Goal: Task Accomplishment & Management: Complete application form

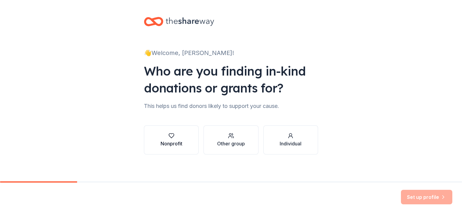
click at [182, 138] on button "Nonprofit" at bounding box center [171, 139] width 55 height 29
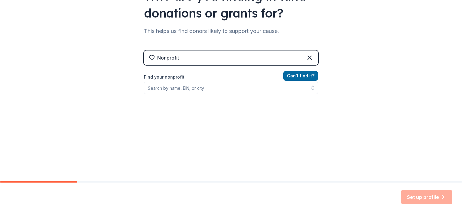
scroll to position [77, 0]
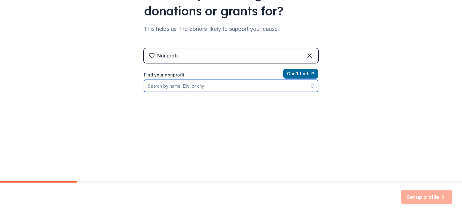
click at [186, 89] on input "Find your nonprofit" at bounding box center [231, 86] width 174 height 12
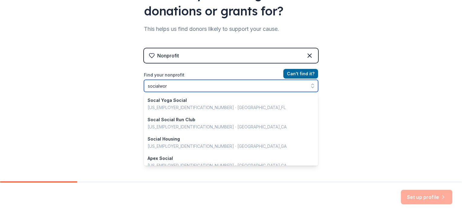
type input "socialworx"
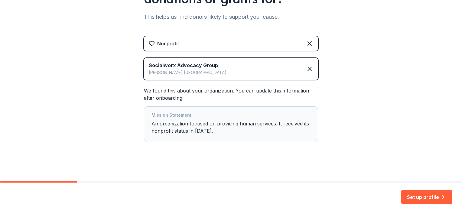
scroll to position [91, 0]
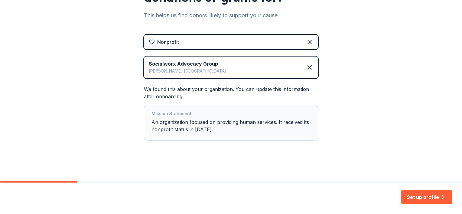
click at [422, 196] on button "Set up profile" at bounding box center [426, 197] width 51 height 15
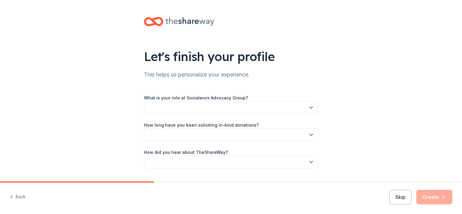
drag, startPoint x: 157, startPoint y: 105, endPoint x: 154, endPoint y: 99, distance: 6.4
click at [154, 99] on div "What is your role at Socialworx Advocacy Group?" at bounding box center [231, 104] width 174 height 20
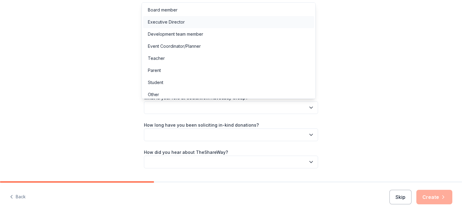
click at [183, 24] on div "Executive Director" at bounding box center [166, 21] width 37 height 7
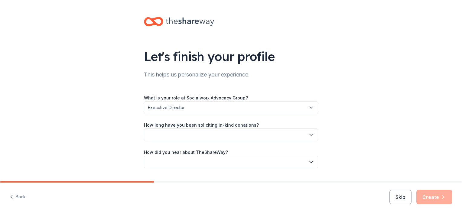
scroll to position [16, 0]
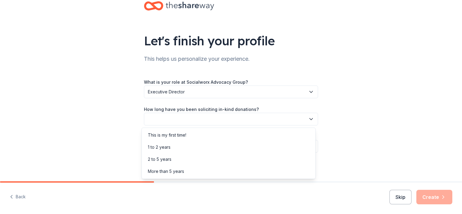
click at [227, 118] on button "button" at bounding box center [231, 119] width 174 height 13
click at [186, 135] on div "This is my first time!" at bounding box center [167, 134] width 38 height 7
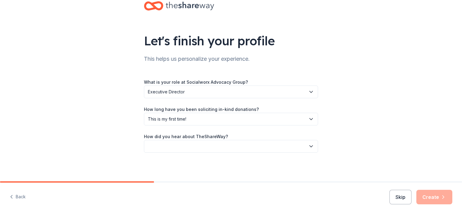
click at [207, 147] on button "button" at bounding box center [231, 146] width 174 height 13
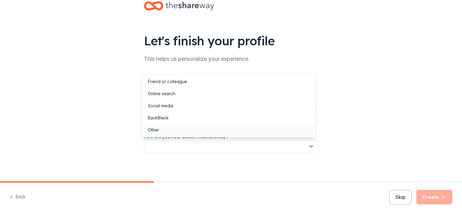
click at [175, 129] on div "Other" at bounding box center [228, 130] width 171 height 12
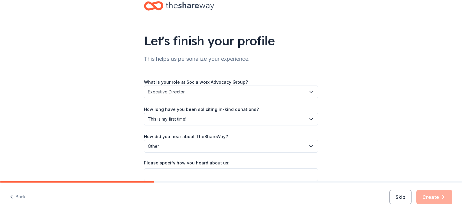
scroll to position [44, 0]
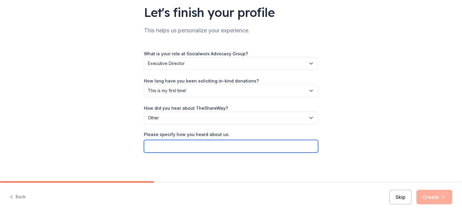
click at [196, 142] on input "Please specify how you heard about us:" at bounding box center [231, 146] width 174 height 13
paste input "GIVEBUTTER"
type input "GIVEBUTTER"
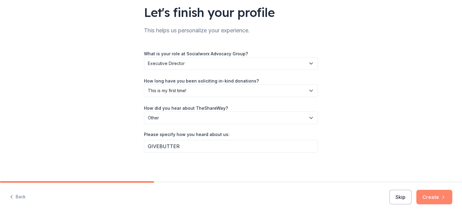
click at [435, 200] on button "Create" at bounding box center [434, 197] width 36 height 15
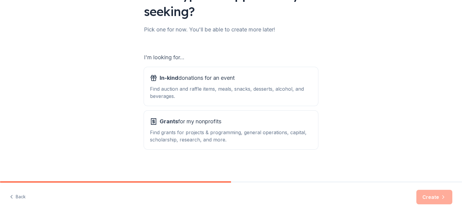
scroll to position [63, 0]
click at [198, 91] on div "Find auction and raffle items, meals, snacks, desserts, alcohol, and beverages." at bounding box center [231, 92] width 162 height 15
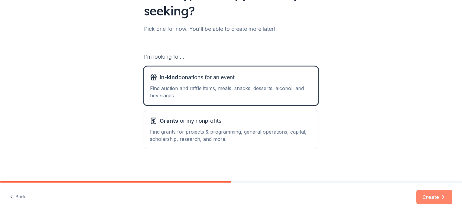
click at [428, 194] on button "Create" at bounding box center [434, 197] width 36 height 15
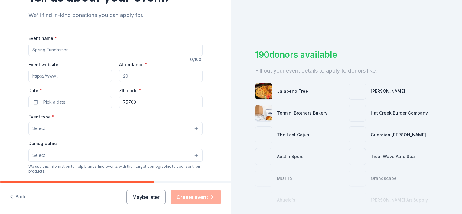
scroll to position [60, 0]
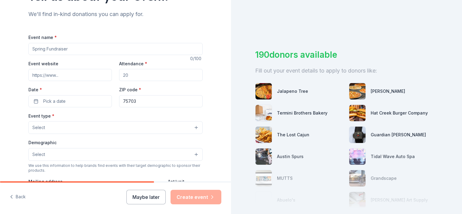
click at [50, 50] on input "Event name *" at bounding box center [115, 49] width 174 height 12
type input "United Hearts & Minds Luncheon"
click at [44, 71] on input "Event website" at bounding box center [69, 75] width 83 height 12
paste input "[URL][DOMAIN_NAME]"
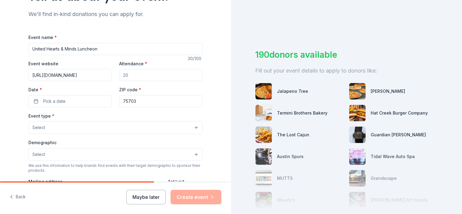
type input "[URL][DOMAIN_NAME]"
drag, startPoint x: 77, startPoint y: 71, endPoint x: 46, endPoint y: 67, distance: 30.9
click at [46, 67] on div "Event website [URL][DOMAIN_NAME] Attendance * Date * Pick a date ZIP code * 757…" at bounding box center [115, 83] width 174 height 47
type input "100"
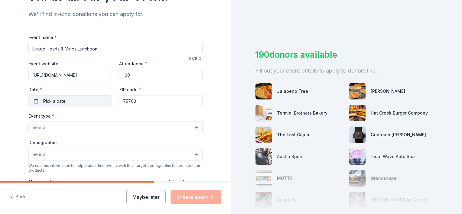
drag, startPoint x: 92, startPoint y: 98, endPoint x: 83, endPoint y: 106, distance: 12.5
click at [92, 98] on button "Pick a date" at bounding box center [69, 101] width 83 height 12
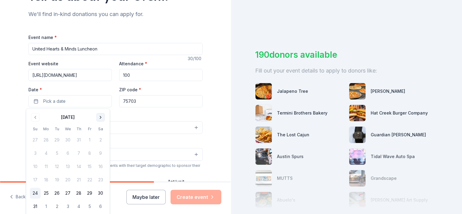
click at [99, 118] on button "Go to next month" at bounding box center [100, 117] width 8 height 8
click at [98, 116] on button "Go to next month" at bounding box center [100, 117] width 8 height 8
click at [81, 138] on button "2" at bounding box center [78, 140] width 11 height 11
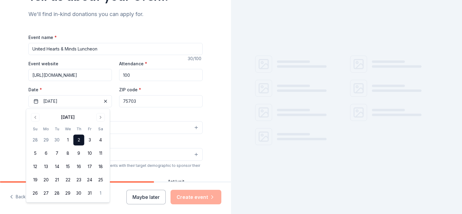
click at [0, 121] on html "Tell us about your event. We'll find in-kind donations you can apply for. Event…" at bounding box center [231, 107] width 462 height 214
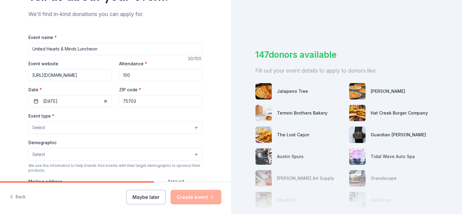
click at [52, 131] on button "Select" at bounding box center [115, 127] width 174 height 13
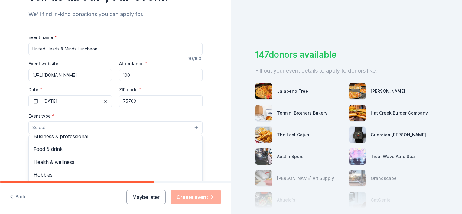
scroll to position [20, 0]
click at [37, 122] on button "Select" at bounding box center [115, 127] width 174 height 13
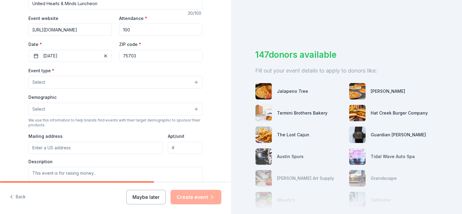
scroll to position [121, 0]
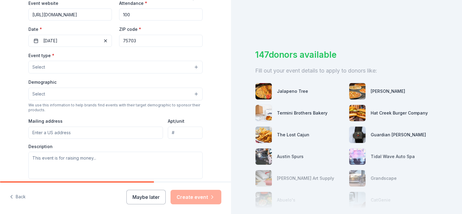
click at [57, 59] on div "Event type * Select" at bounding box center [115, 63] width 174 height 22
click at [53, 67] on button "Select" at bounding box center [115, 67] width 174 height 13
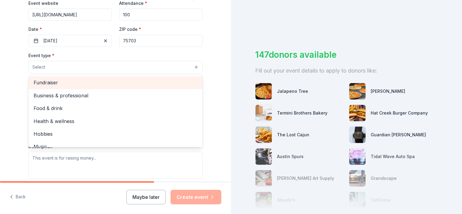
click at [69, 83] on span "Fundraiser" at bounding box center [116, 83] width 164 height 8
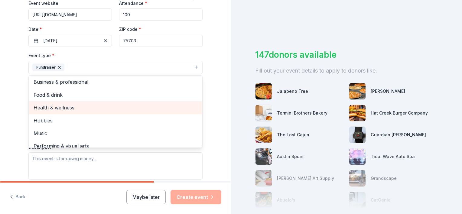
scroll to position [0, 0]
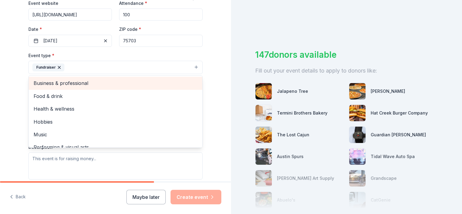
click at [80, 83] on span "Business & professional" at bounding box center [116, 83] width 164 height 8
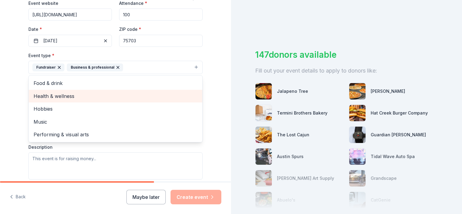
click at [58, 99] on span "Health & wellness" at bounding box center [116, 96] width 164 height 8
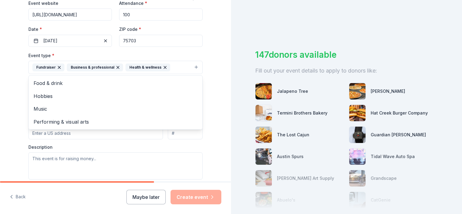
click at [1, 96] on div "Tell us about your event. We'll find in-kind donations you can apply for. Event…" at bounding box center [115, 80] width 231 height 403
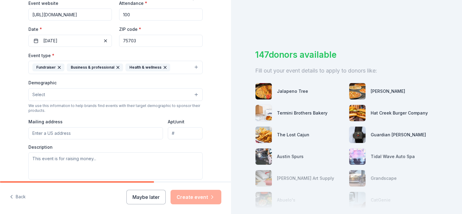
click at [50, 91] on button "Select" at bounding box center [115, 94] width 174 height 13
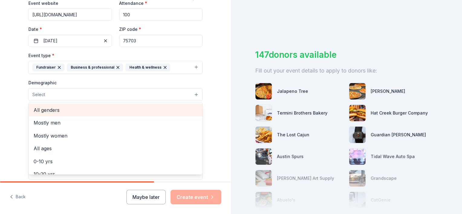
click at [72, 109] on span "All genders" at bounding box center [116, 110] width 164 height 8
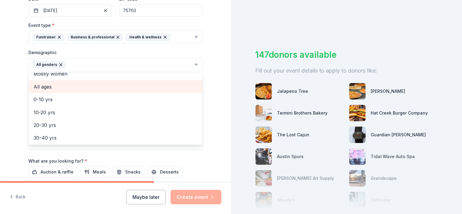
scroll to position [30, 0]
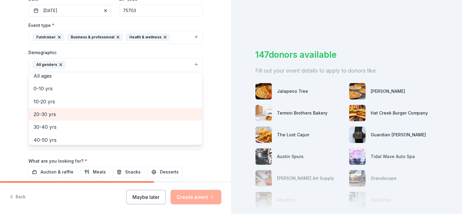
click at [57, 114] on span "20-30 yrs" at bounding box center [116, 114] width 164 height 8
click at [57, 115] on span "30-40 yrs" at bounding box center [116, 114] width 164 height 8
click at [57, 115] on span "40-50 yrs" at bounding box center [116, 114] width 164 height 8
click at [57, 115] on span "50-60 yrs" at bounding box center [116, 114] width 164 height 8
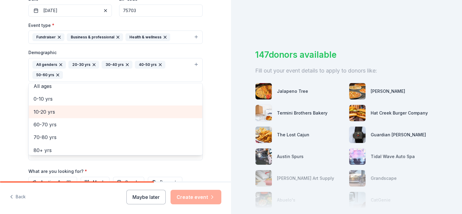
click at [57, 115] on span "10-20 yrs" at bounding box center [116, 112] width 164 height 8
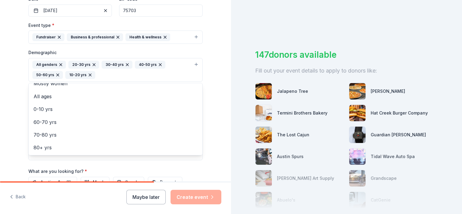
click at [88, 74] on icon "button" at bounding box center [90, 75] width 5 height 5
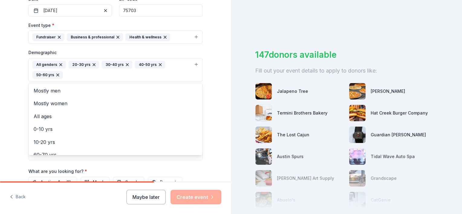
click at [101, 76] on div "All genders 20-30 yrs 30-40 yrs 40-50 yrs 50-60 yrs" at bounding box center [111, 70] width 159 height 18
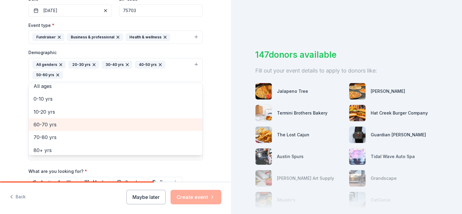
click at [59, 126] on span "60-70 yrs" at bounding box center [116, 125] width 164 height 8
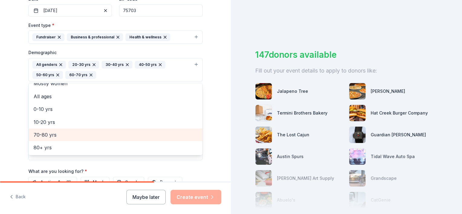
click at [52, 136] on span "70-80 yrs" at bounding box center [116, 135] width 164 height 8
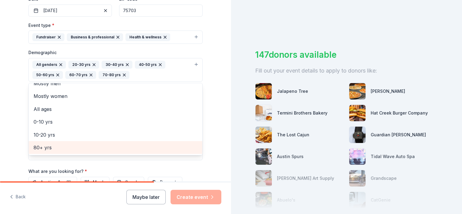
click at [44, 145] on span "80+ yrs" at bounding box center [116, 148] width 164 height 8
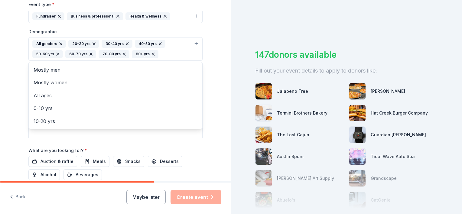
scroll to position [181, 0]
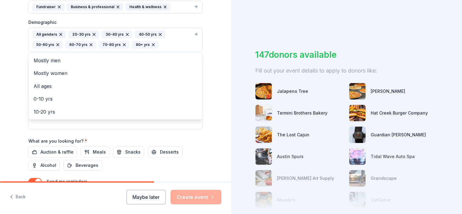
click at [8, 92] on div "Tell us about your event. We'll find in-kind donations you can apply for. Event…" at bounding box center [115, 26] width 231 height 414
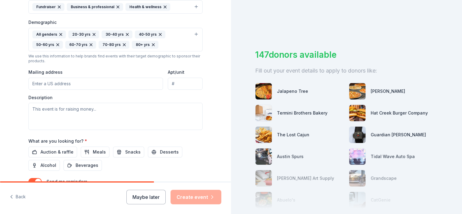
click at [57, 81] on input "Mailing address" at bounding box center [95, 84] width 135 height 12
drag, startPoint x: 86, startPoint y: 94, endPoint x: 86, endPoint y: 100, distance: 6.7
type input "[STREET_ADDRESS]"
click at [180, 86] on input "Apt/unit" at bounding box center [185, 84] width 35 height 12
type input "111"
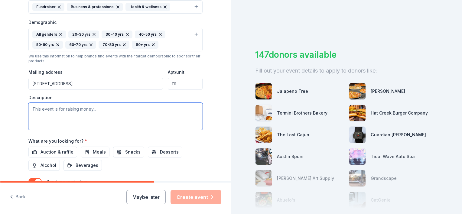
click at [63, 119] on textarea at bounding box center [115, 116] width 174 height 27
click at [79, 111] on textarea "To enrich screen reader interactions, please activate Accessibility in Grammarl…" at bounding box center [115, 116] width 174 height 27
paste textarea "We’re thrilled to invite you to our annual fundraiser, the United Hearts & Mind…"
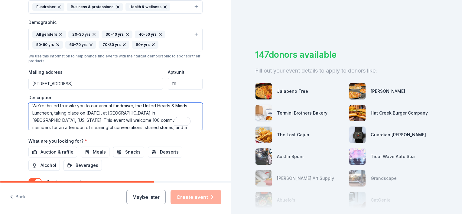
scroll to position [0, 0]
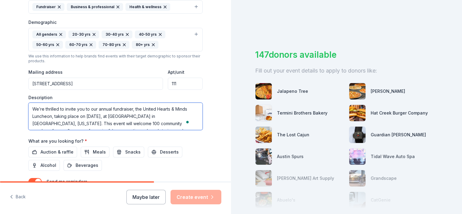
drag, startPoint x: 134, startPoint y: 109, endPoint x: -1, endPoint y: 109, distance: 135.4
click at [0, 109] on html "Tell us about your event. We'll find in-kind donations you can apply for. Event…" at bounding box center [231, 107] width 462 height 214
drag, startPoint x: 87, startPoint y: 114, endPoint x: 21, endPoint y: 73, distance: 78.2
click at [0, 79] on html "Tell us about your event. We'll find in-kind donations you can apply for. Event…" at bounding box center [231, 107] width 462 height 214
click at [127, 127] on textarea "This event will welcome 100 community members for an afternoon of meaningful co…" at bounding box center [115, 116] width 174 height 27
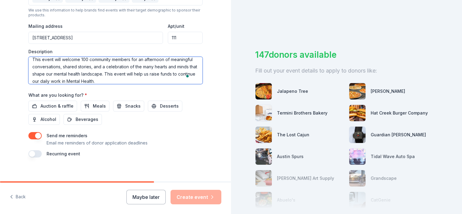
scroll to position [232, 0]
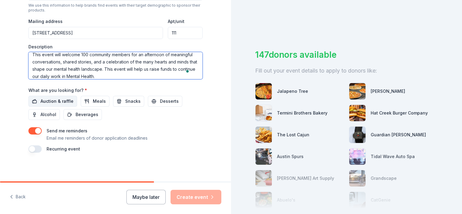
type textarea "This event will welcome 100 community members for an afternoon of meaningful co…"
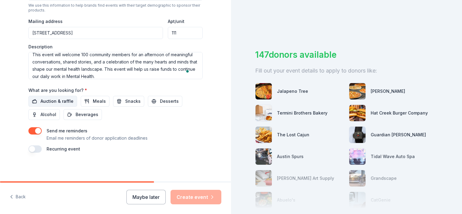
click at [56, 99] on span "Auction & raffle" at bounding box center [57, 101] width 33 height 7
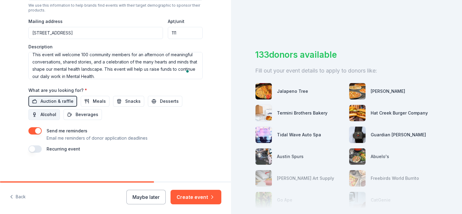
click at [42, 114] on span "Alcohol" at bounding box center [49, 114] width 16 height 7
click at [86, 102] on button "Meals" at bounding box center [95, 101] width 29 height 11
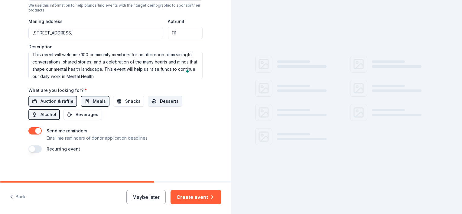
click at [152, 103] on button "Desserts" at bounding box center [165, 101] width 34 height 11
drag, startPoint x: 122, startPoint y: 102, endPoint x: 106, endPoint y: 109, distance: 18.0
click at [125, 102] on span "Snacks" at bounding box center [132, 101] width 15 height 7
click at [91, 114] on span "Beverages" at bounding box center [87, 114] width 23 height 7
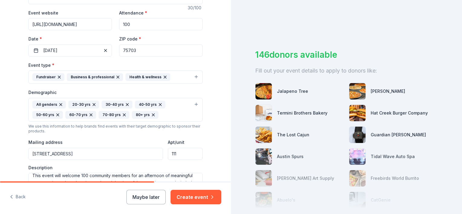
scroll to position [0, 0]
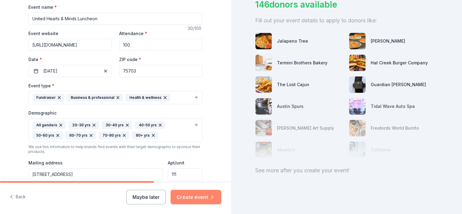
click at [204, 196] on button "Create event" at bounding box center [195, 197] width 51 height 15
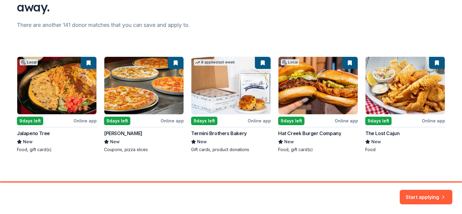
click at [420, 194] on button "Start applying" at bounding box center [426, 193] width 53 height 15
click at [427, 195] on div "Start applying" at bounding box center [426, 197] width 53 height 15
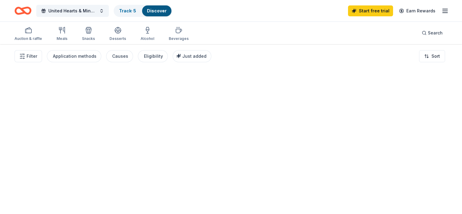
click at [416, 195] on div at bounding box center [231, 129] width 462 height 170
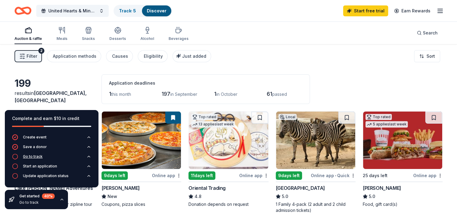
click at [33, 154] on div "Go to track" at bounding box center [33, 156] width 20 height 5
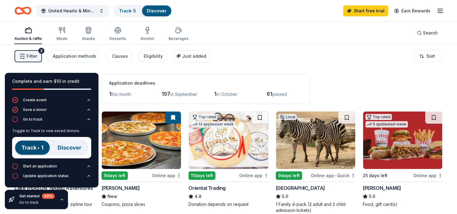
click at [31, 148] on img at bounding box center [51, 147] width 79 height 21
click at [131, 9] on link "Track · 5" at bounding box center [127, 10] width 17 height 5
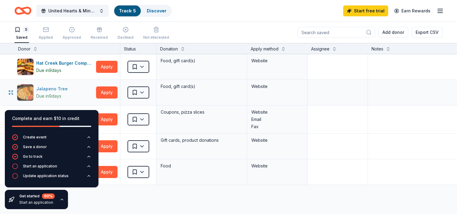
click at [53, 86] on div "Jalapeno Tree" at bounding box center [53, 88] width 34 height 7
click at [106, 89] on button "Apply" at bounding box center [106, 92] width 21 height 12
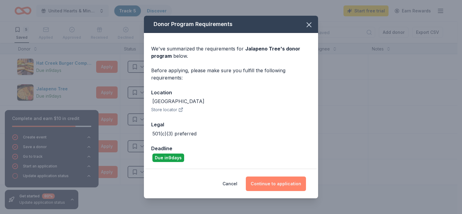
click at [276, 180] on button "Continue to application" at bounding box center [276, 184] width 60 height 15
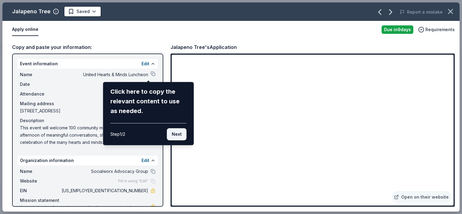
click at [179, 134] on button "Next" at bounding box center [177, 134] width 20 height 12
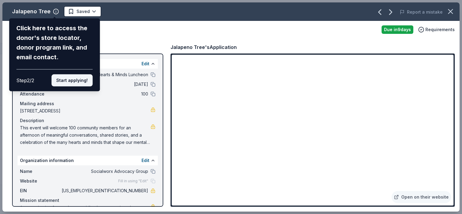
click at [72, 79] on button "Start applying!" at bounding box center [71, 80] width 41 height 12
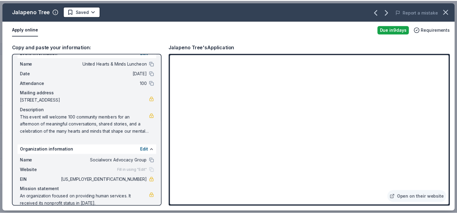
scroll to position [19, 0]
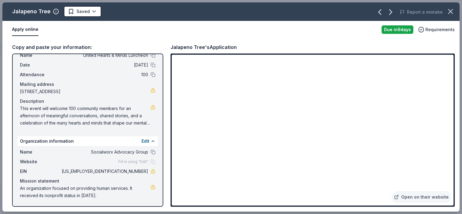
drag, startPoint x: 22, startPoint y: 106, endPoint x: 135, endPoint y: 122, distance: 114.4
click at [123, 125] on span "This event will welcome 100 community members for an afternoon of meaningful co…" at bounding box center [85, 116] width 131 height 22
click at [453, 10] on icon "button" at bounding box center [450, 11] width 8 height 8
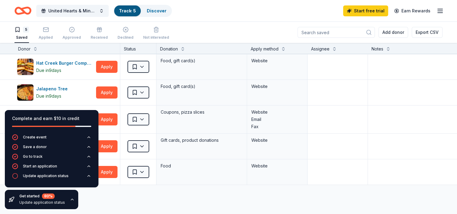
click at [70, 199] on icon "button" at bounding box center [72, 199] width 5 height 5
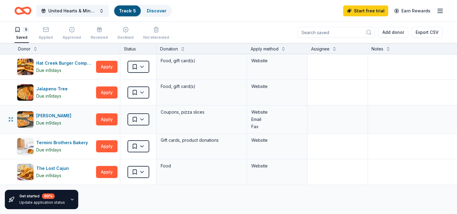
scroll to position [0, 0]
click at [155, 14] on div "Discover" at bounding box center [156, 10] width 29 height 11
click at [156, 11] on link "Discover" at bounding box center [157, 10] width 20 height 5
drag, startPoint x: 154, startPoint y: 8, endPoint x: 149, endPoint y: 12, distance: 6.7
click at [155, 8] on link "Discover" at bounding box center [157, 10] width 20 height 5
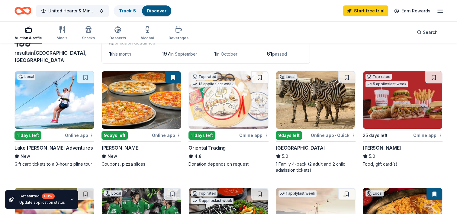
scroll to position [30, 0]
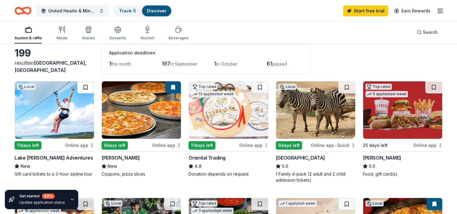
click at [85, 88] on button at bounding box center [85, 87] width 17 height 12
click at [261, 86] on button at bounding box center [259, 87] width 17 height 12
click at [345, 90] on button at bounding box center [347, 87] width 17 height 12
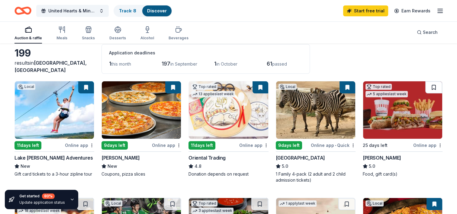
click at [430, 84] on button at bounding box center [434, 87] width 17 height 12
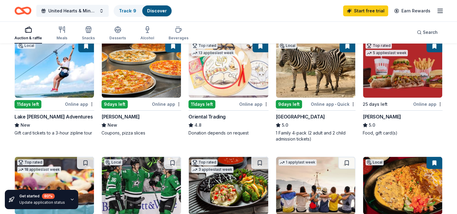
scroll to position [151, 0]
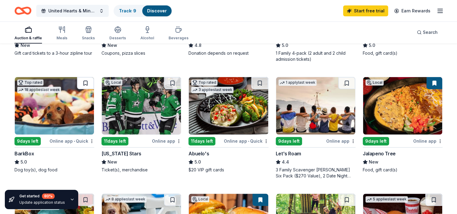
click at [86, 83] on button at bounding box center [85, 83] width 17 height 12
click at [172, 81] on button at bounding box center [172, 83] width 17 height 12
click at [260, 83] on button at bounding box center [259, 83] width 17 height 12
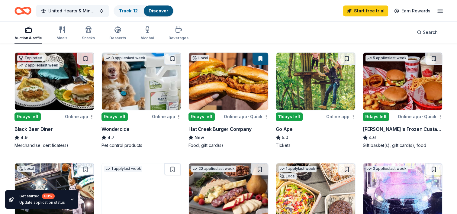
scroll to position [302, 0]
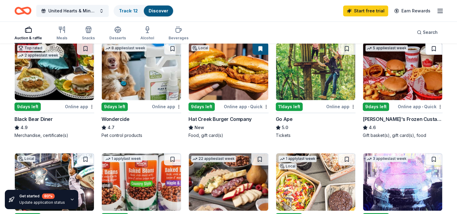
click at [432, 47] on button at bounding box center [434, 49] width 17 height 12
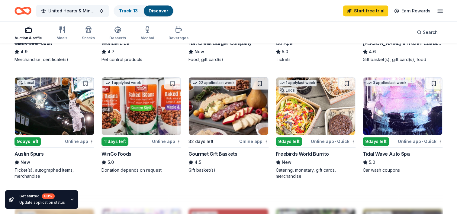
scroll to position [393, 0]
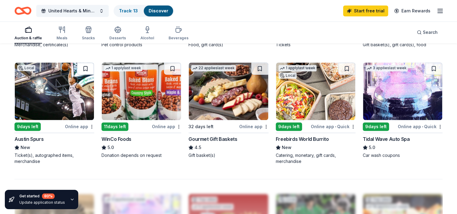
click at [86, 68] on button at bounding box center [85, 69] width 17 height 12
click at [348, 69] on button at bounding box center [347, 69] width 17 height 12
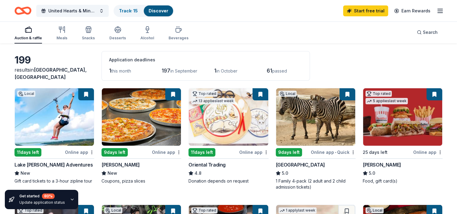
scroll to position [0, 0]
